Goal: Transaction & Acquisition: Purchase product/service

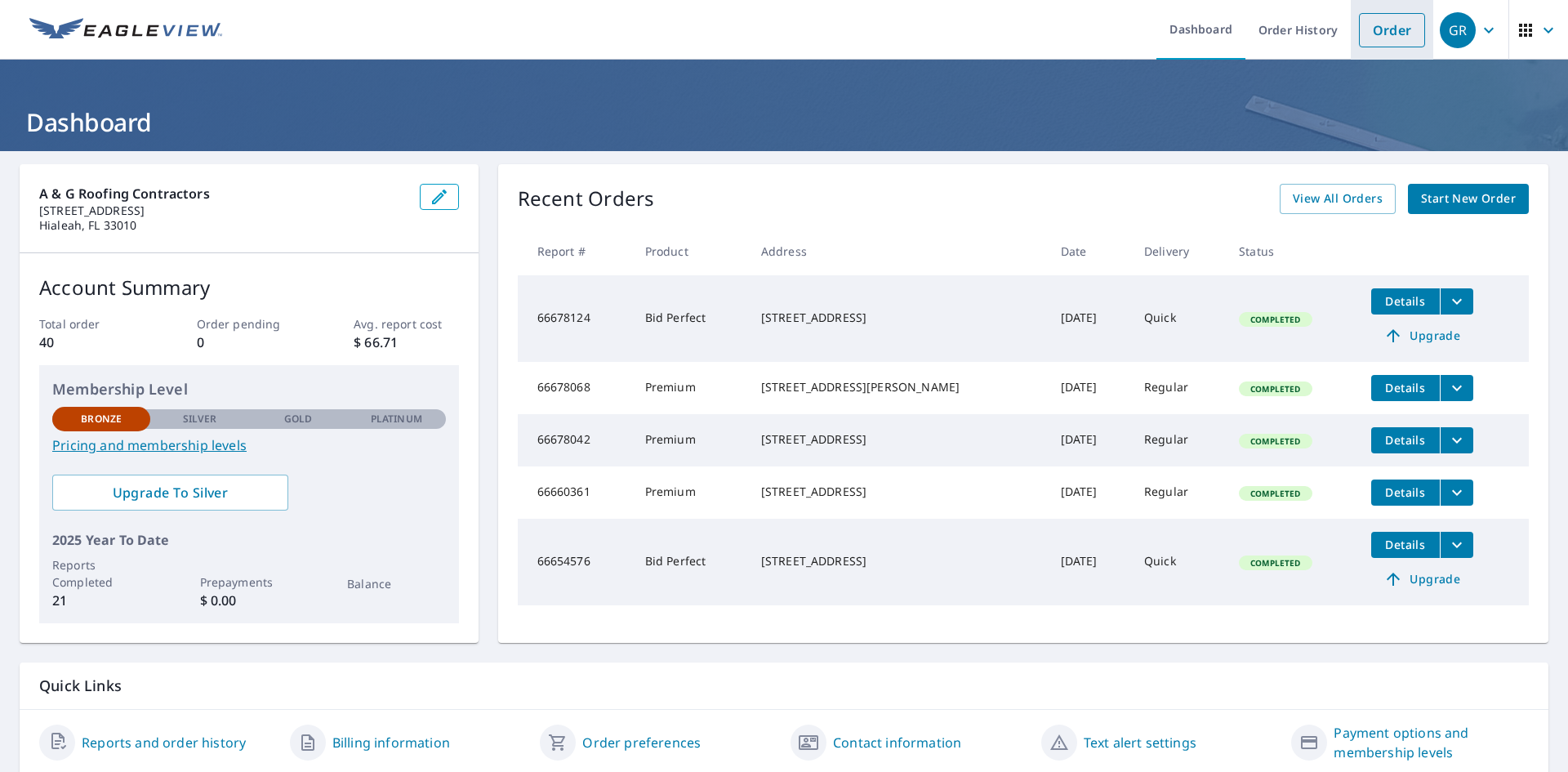
click at [1380, 41] on link "Order" at bounding box center [1392, 29] width 66 height 34
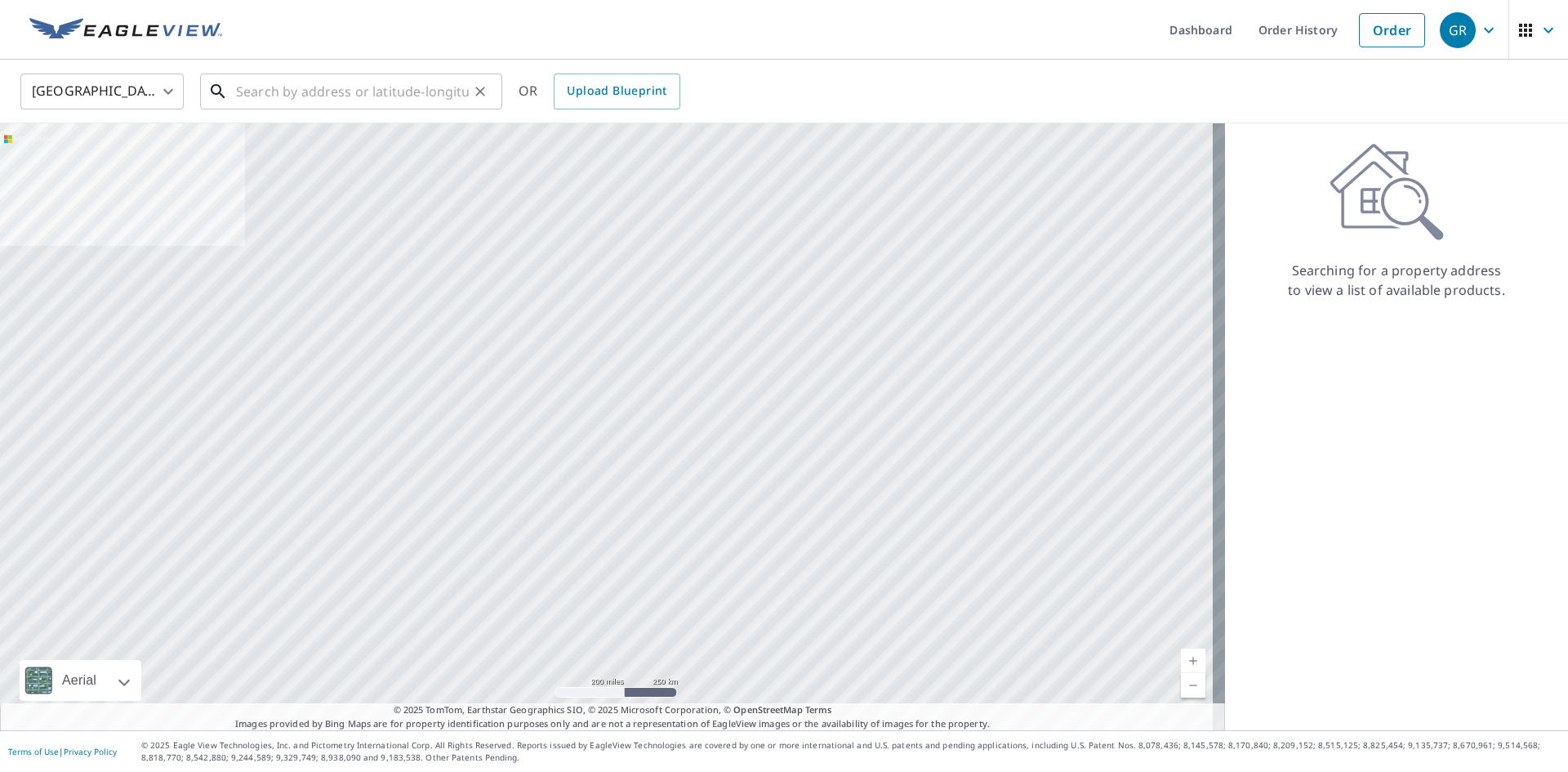
click at [381, 97] on input "text" at bounding box center [352, 92] width 233 height 46
paste input "[STREET_ADDRESS]"
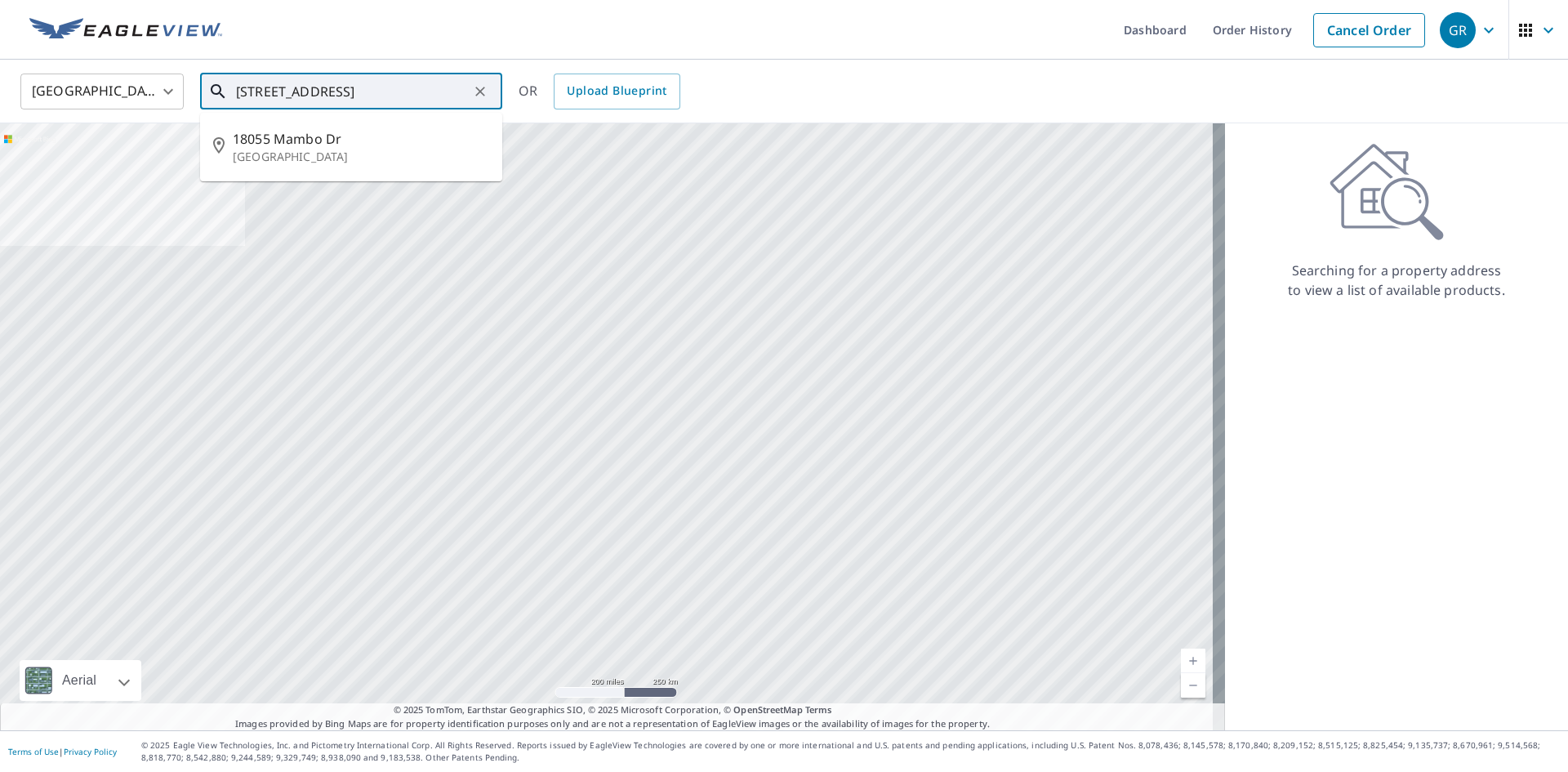
type input "[STREET_ADDRESS]"
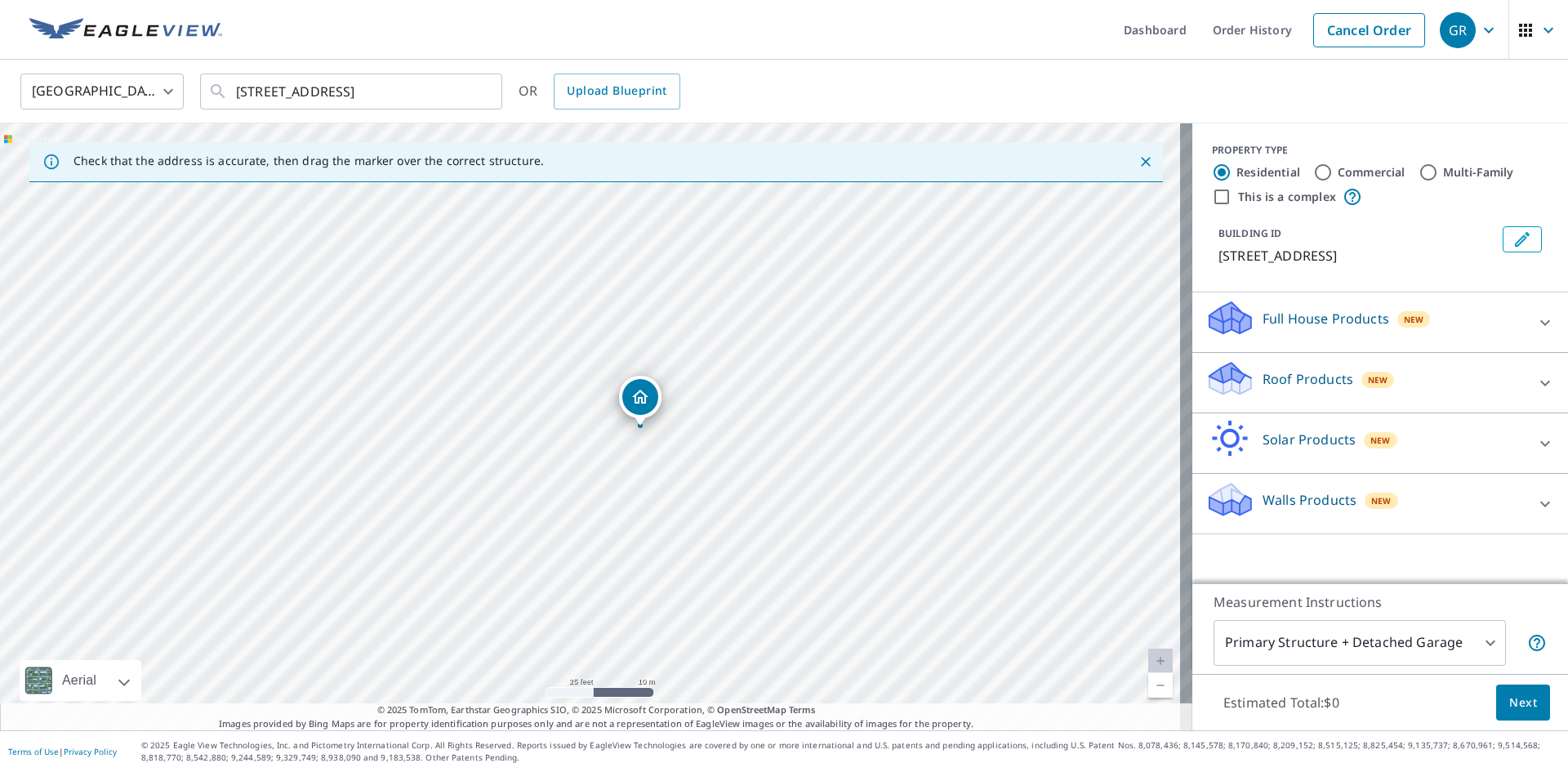
drag, startPoint x: 677, startPoint y: 425, endPoint x: 642, endPoint y: 465, distance: 53.2
click at [642, 465] on div "[STREET_ADDRESS]" at bounding box center [596, 426] width 1192 height 607
click at [1468, 382] on div "Roof Products New" at bounding box center [1365, 382] width 320 height 47
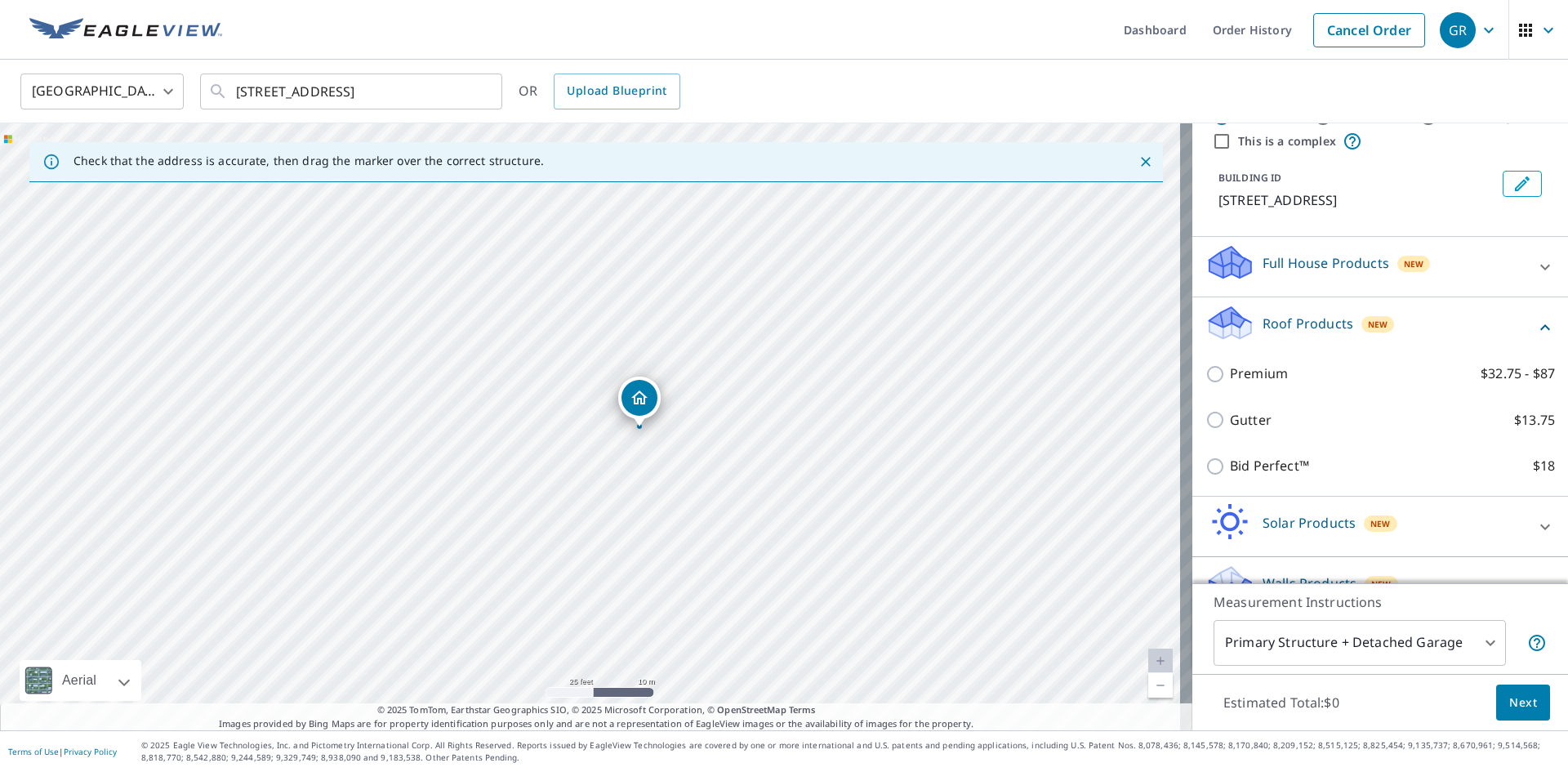
scroll to position [82, 0]
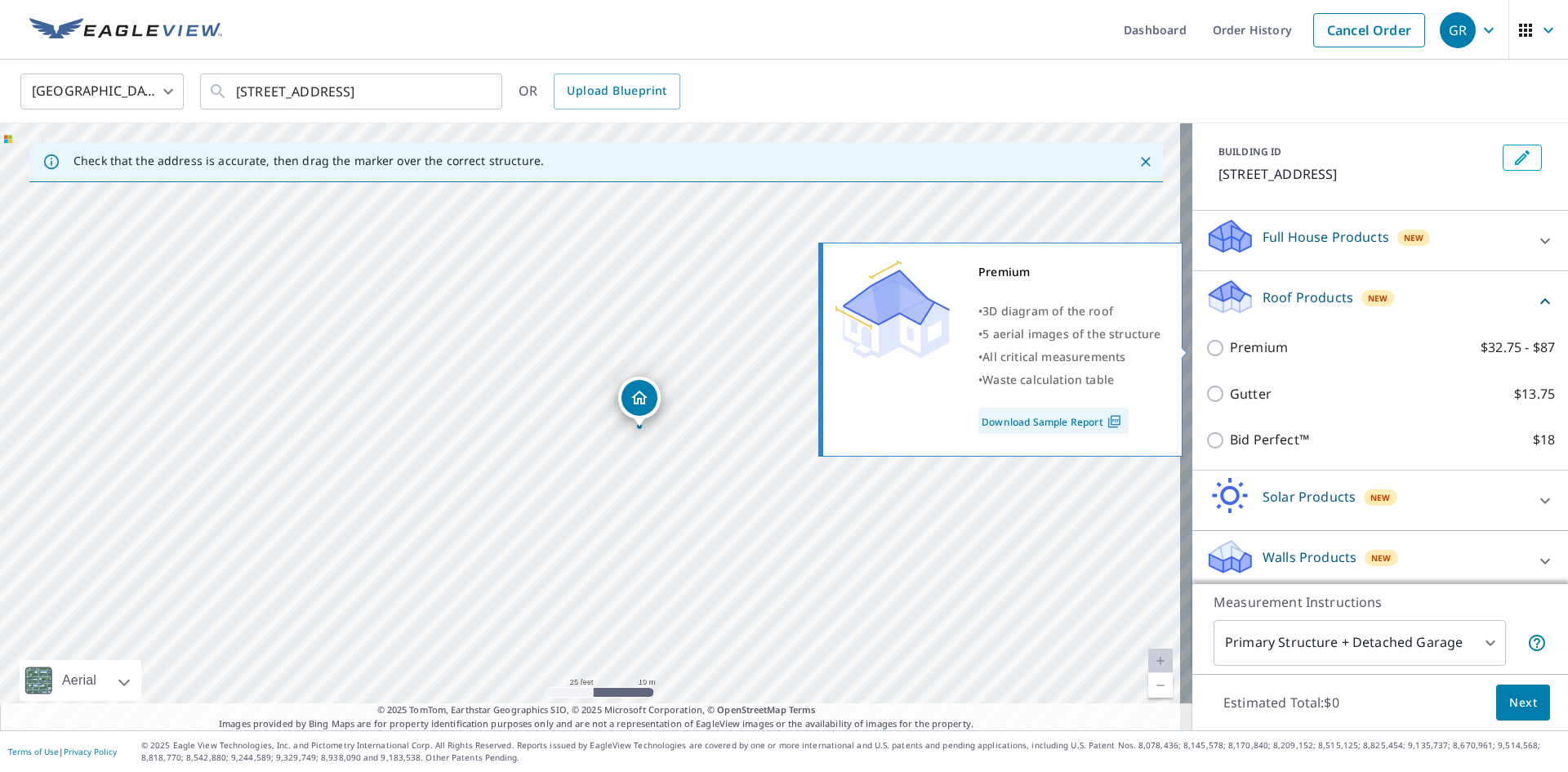
click at [1207, 340] on input "Premium $32.75 - $87" at bounding box center [1218, 347] width 25 height 19
checkbox input "true"
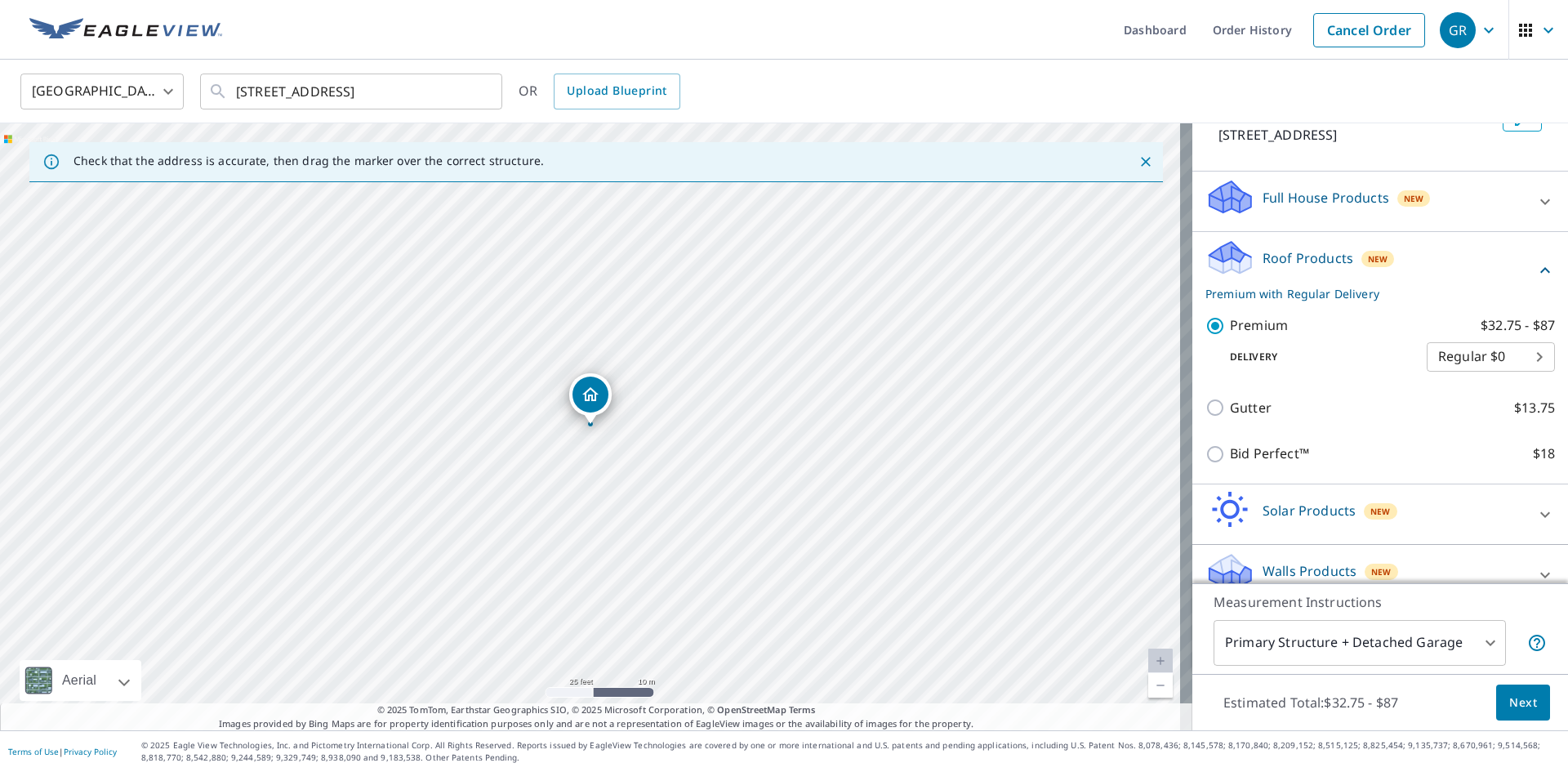
scroll to position [143, 0]
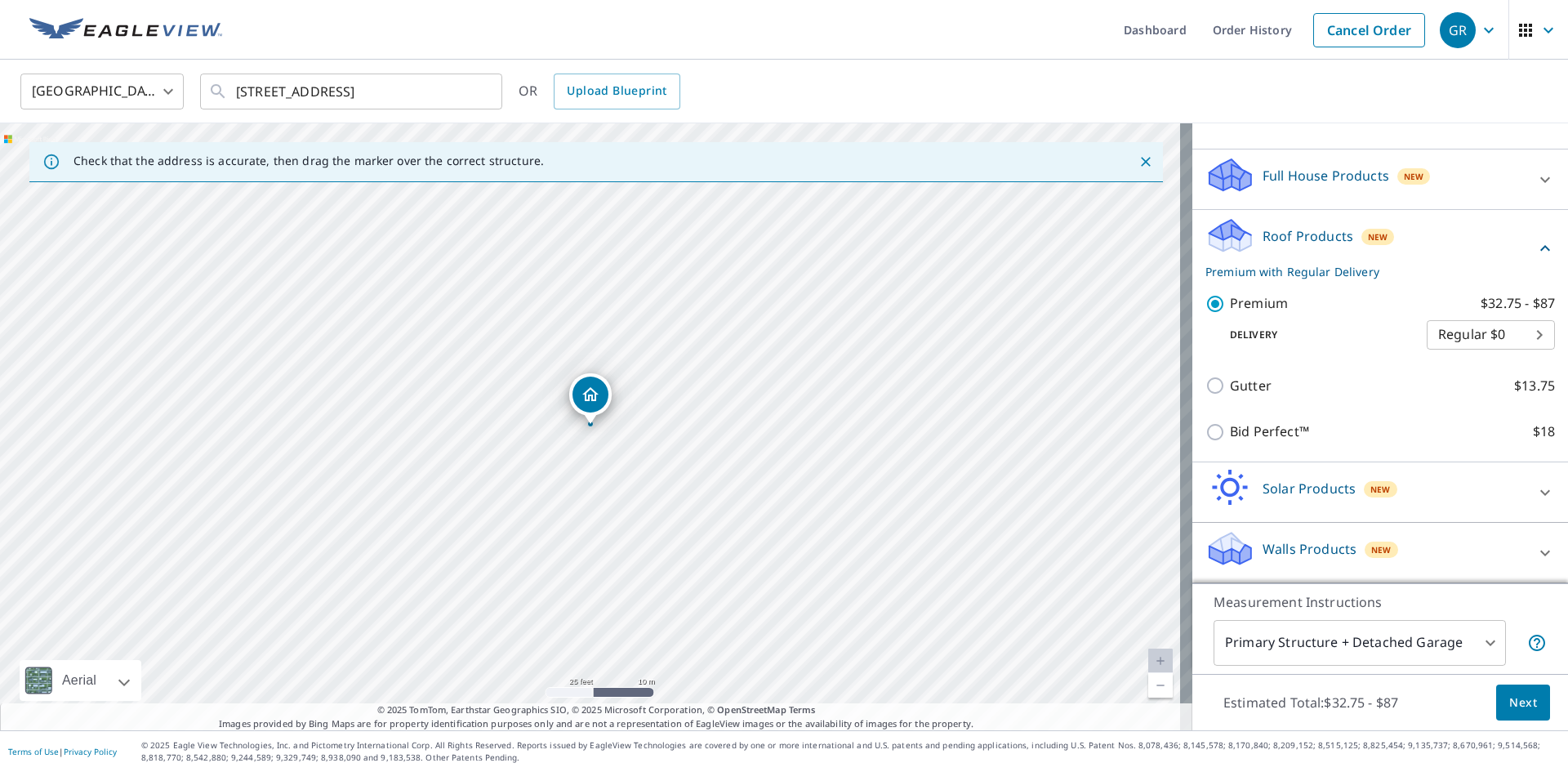
click at [1518, 693] on span "Next" at bounding box center [1523, 702] width 28 height 20
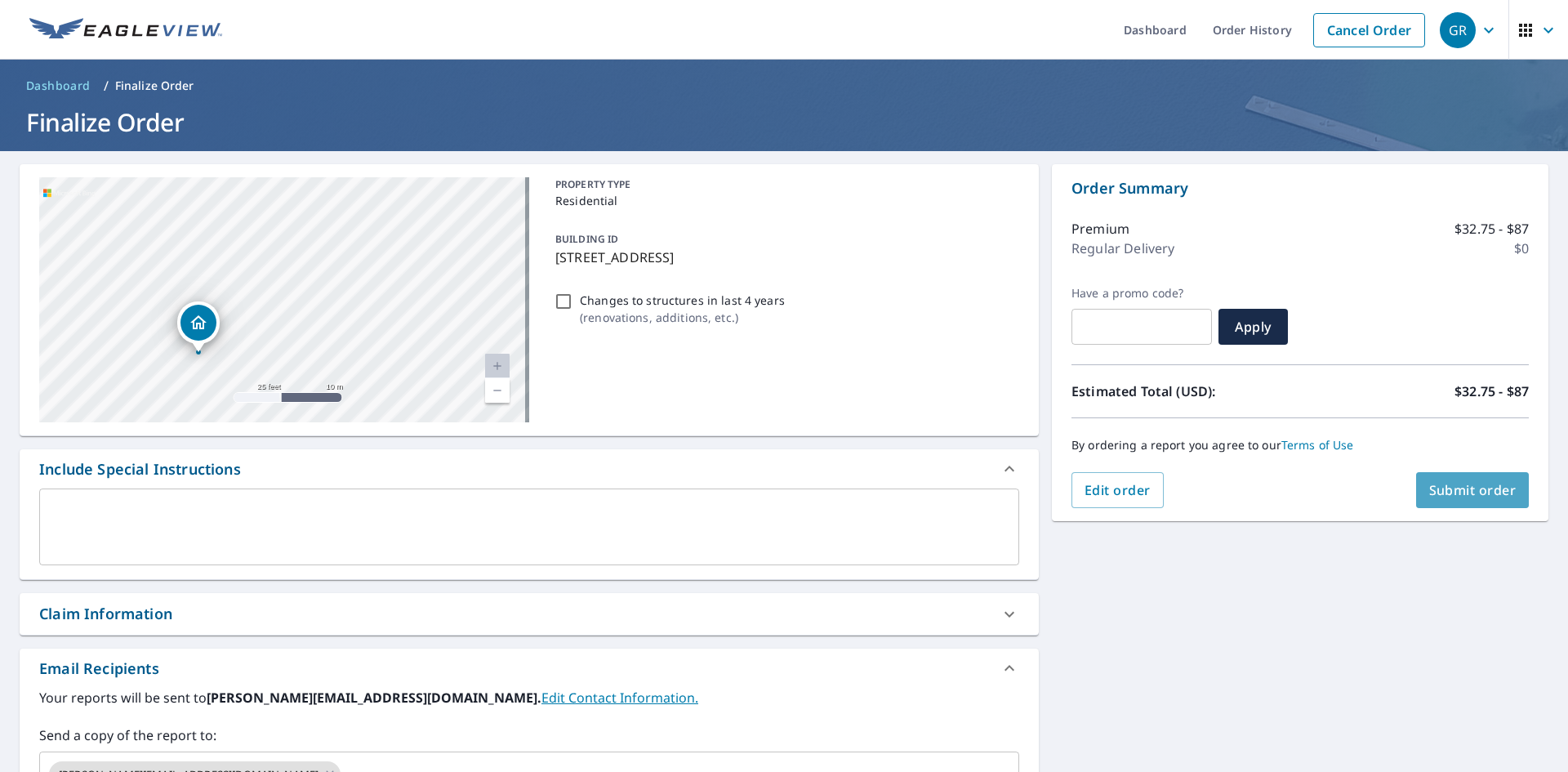
click at [1453, 489] on span "Submit order" at bounding box center [1473, 491] width 87 height 18
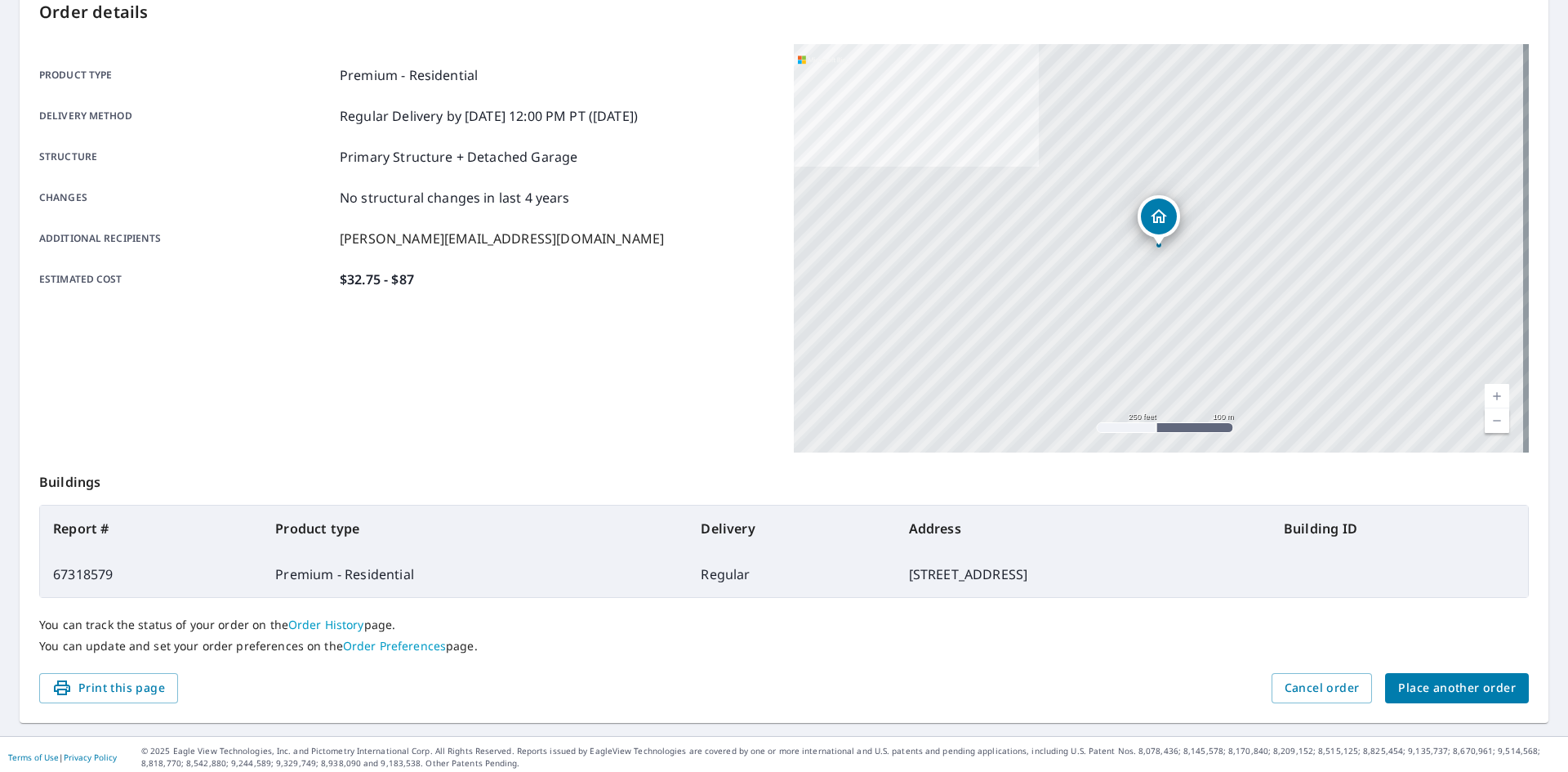
scroll to position [190, 0]
